Goal: Check status: Check status

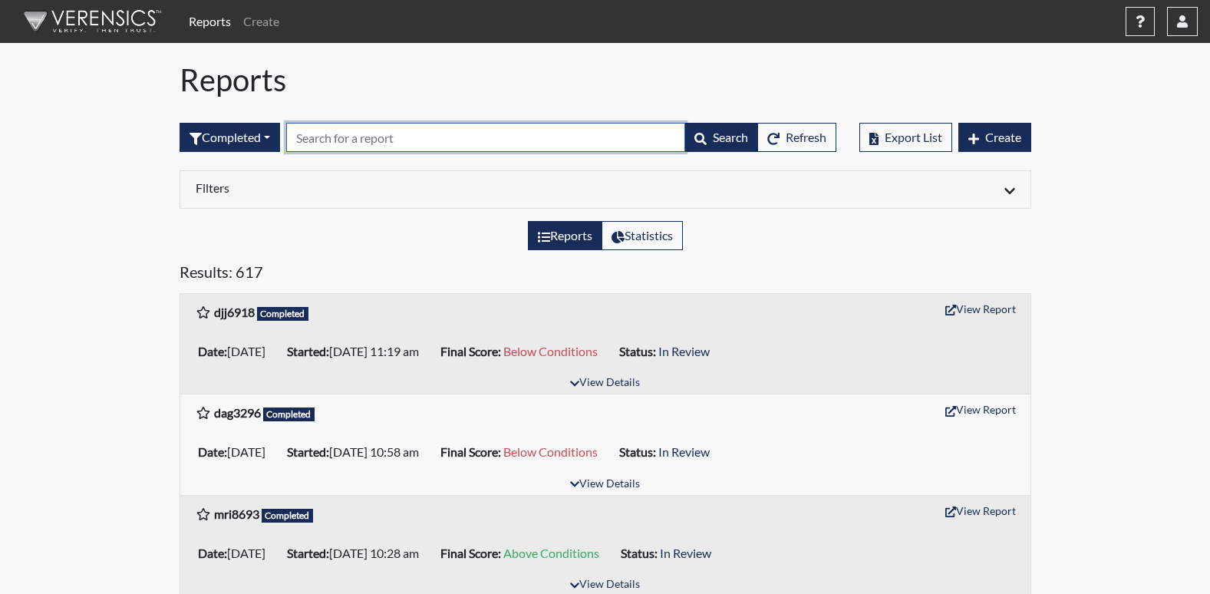
click at [551, 140] on input "text" at bounding box center [485, 137] width 399 height 29
click at [299, 140] on input "3813" at bounding box center [485, 137] width 399 height 29
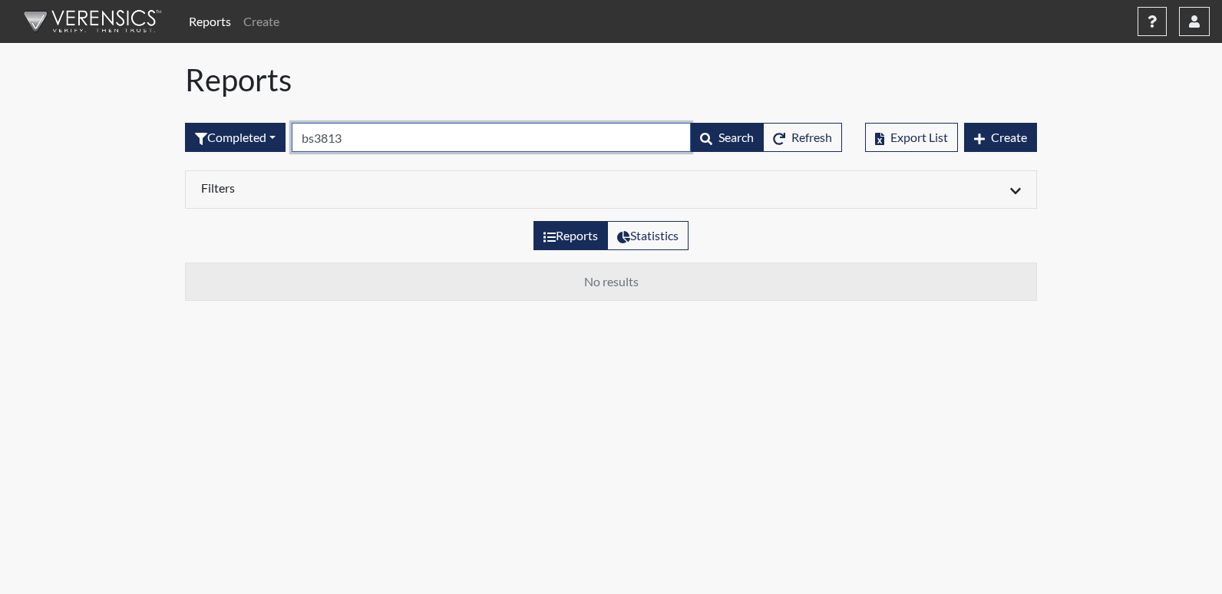
type input "bsg3813"
